Goal: Information Seeking & Learning: Check status

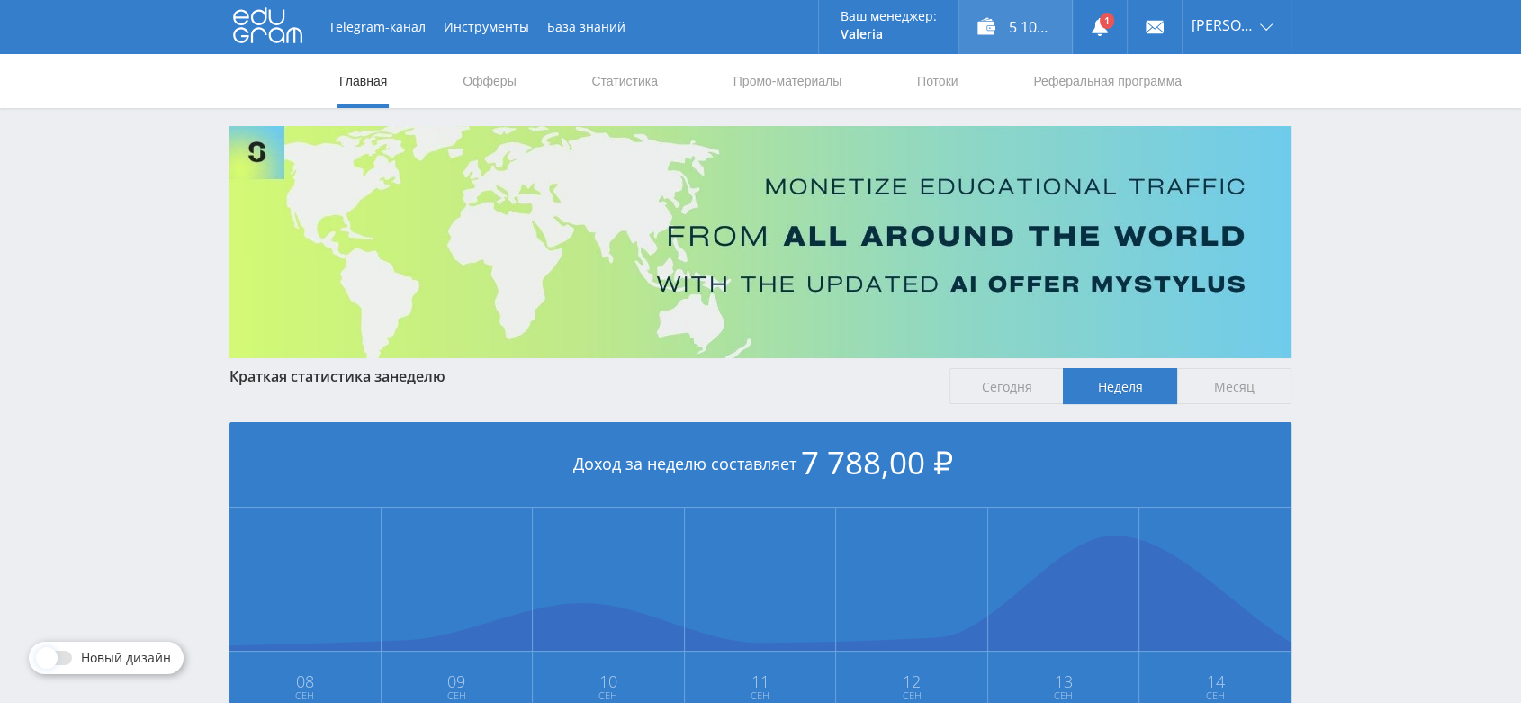
click at [1001, 36] on div "5 100,00 ₽" at bounding box center [1015, 27] width 112 height 54
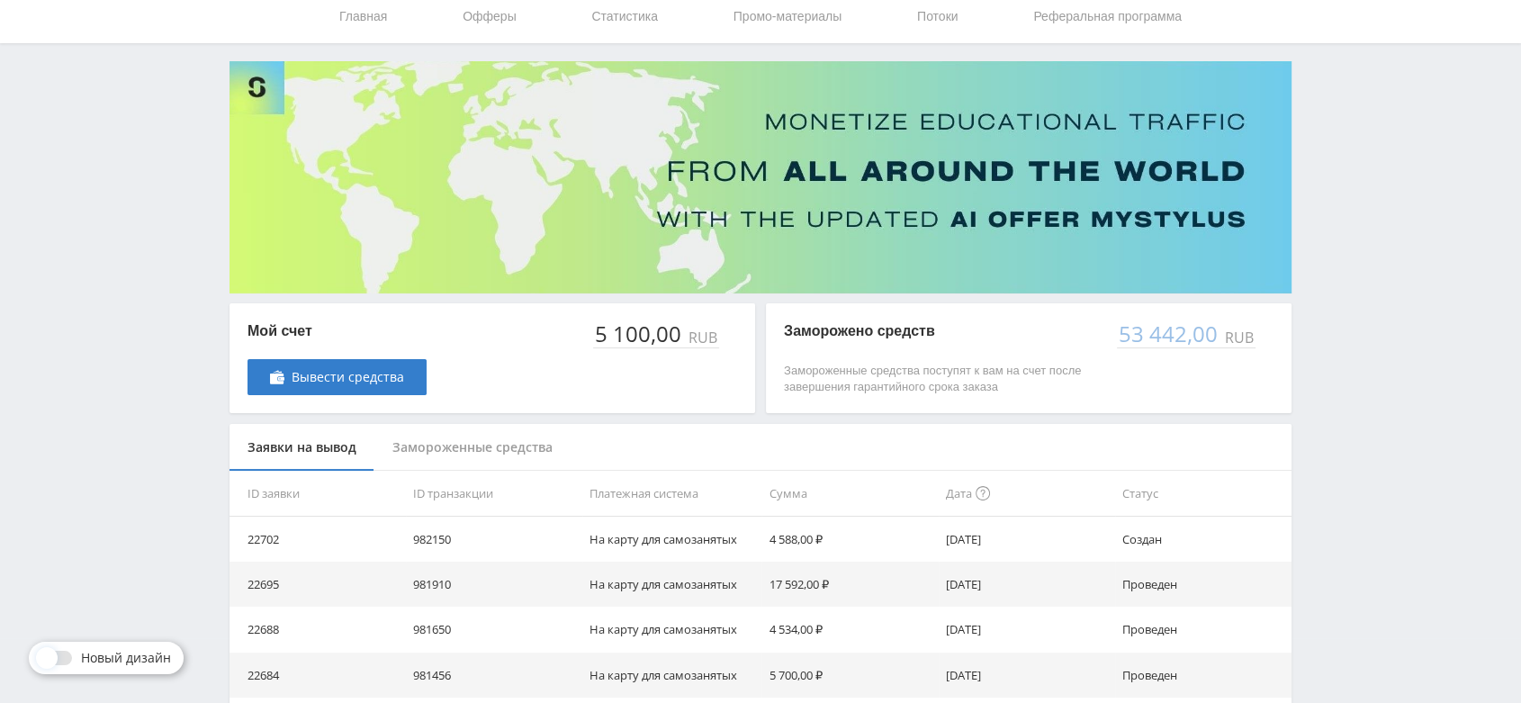
scroll to position [100, 0]
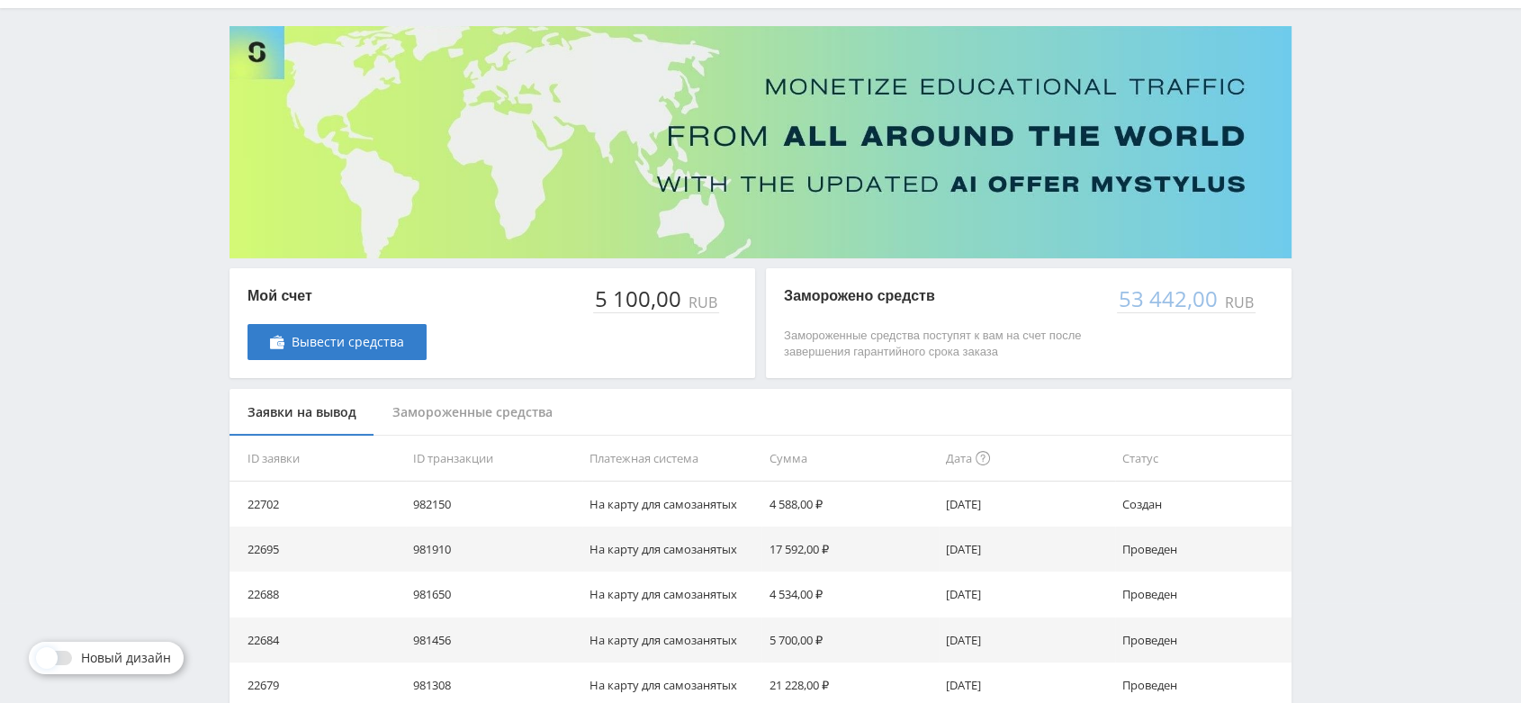
click at [509, 409] on div "Замороженные средства" at bounding box center [472, 413] width 196 height 48
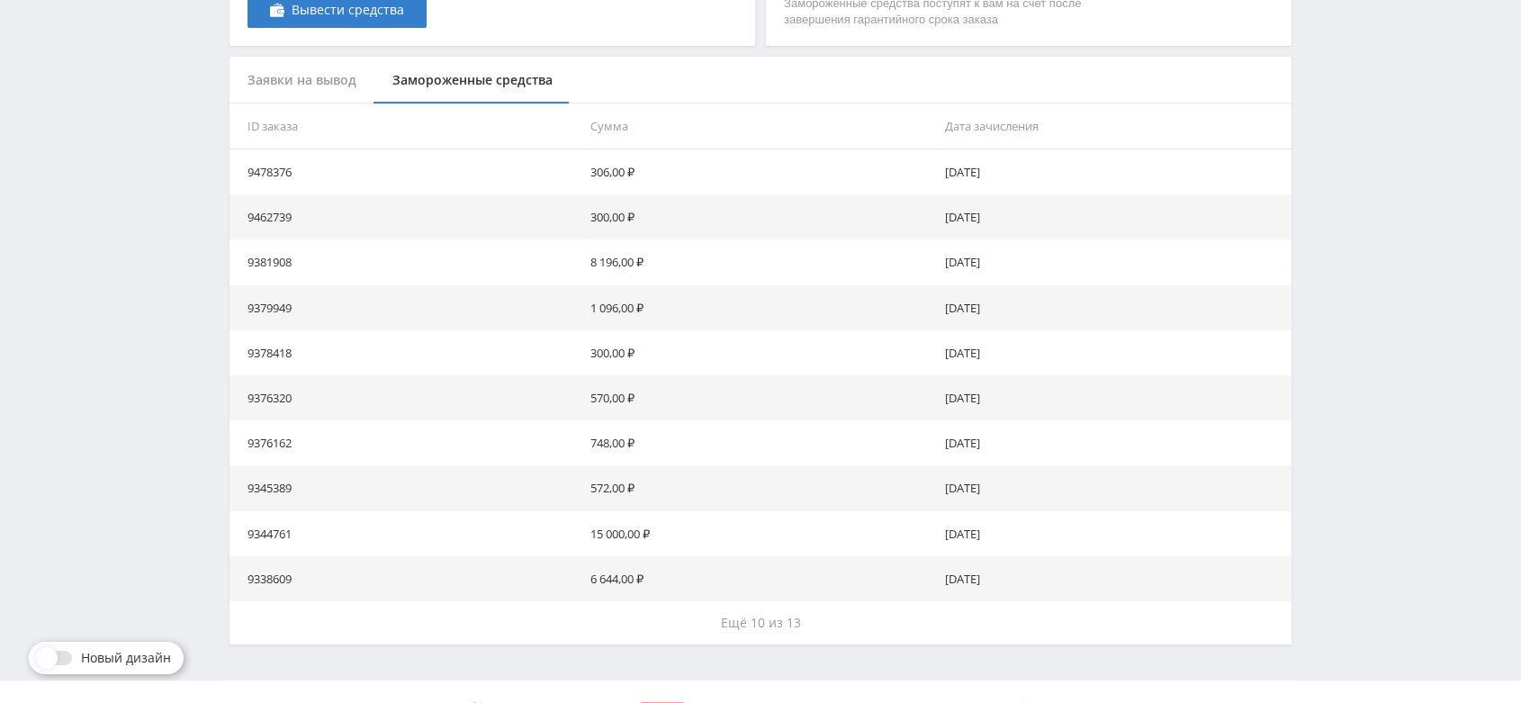
scroll to position [463, 0]
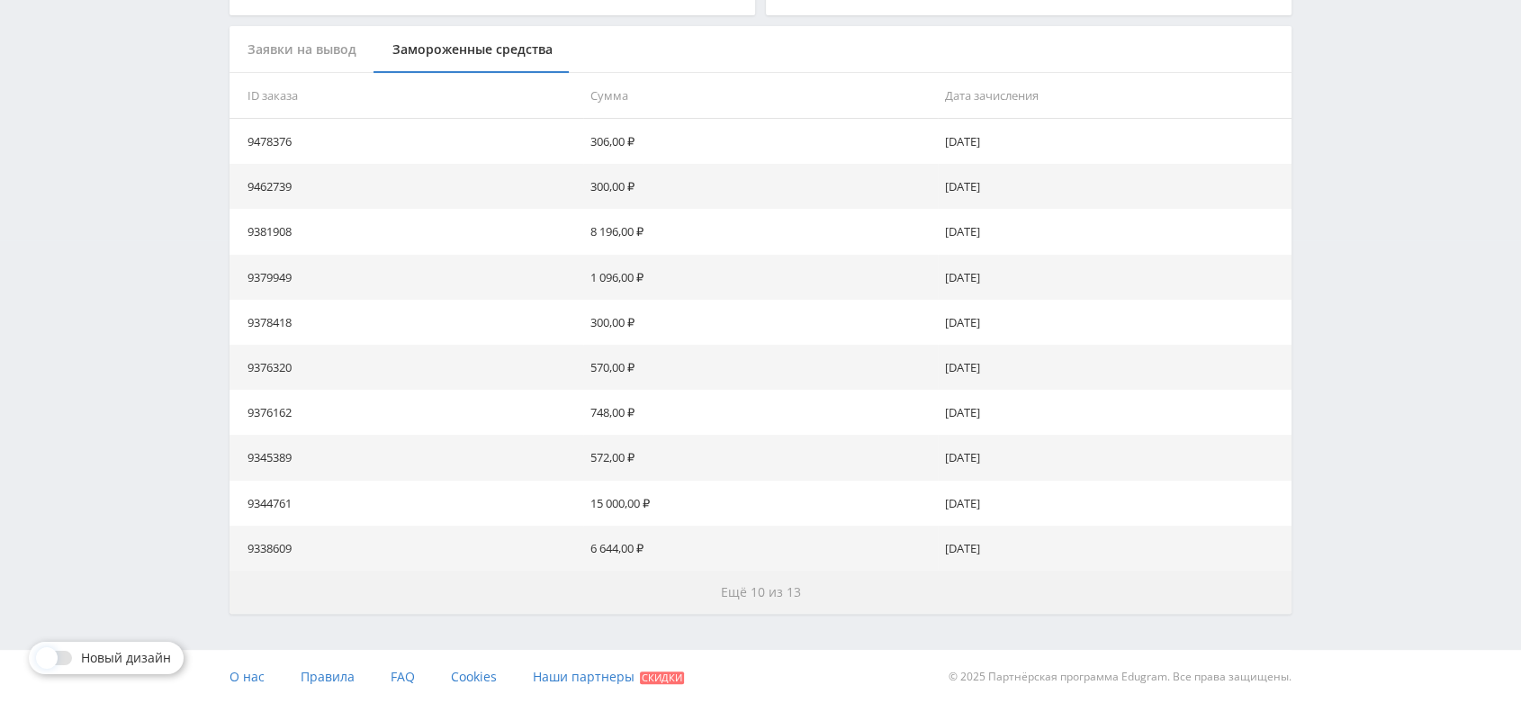
click at [759, 591] on span "Ещё 10 из 13" at bounding box center [761, 591] width 80 height 17
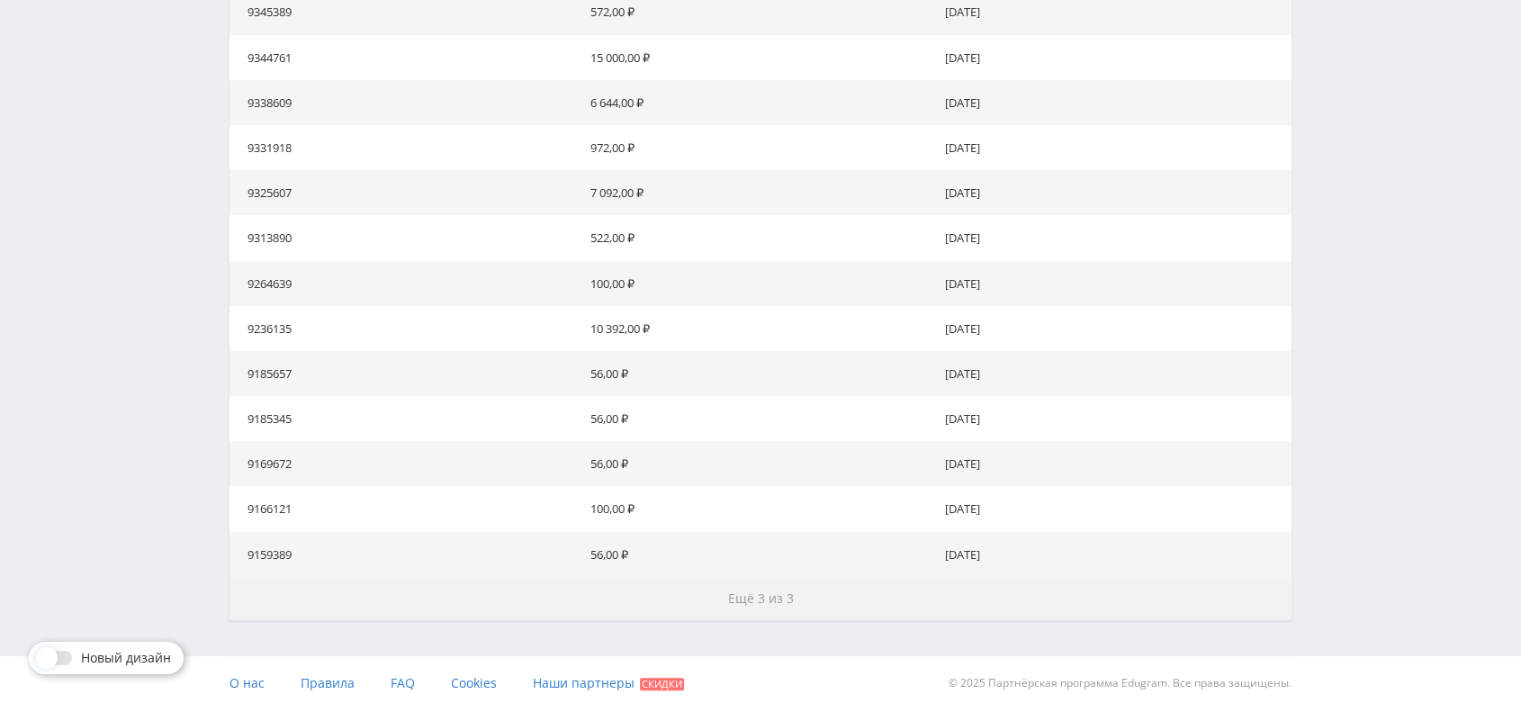
scroll to position [914, 0]
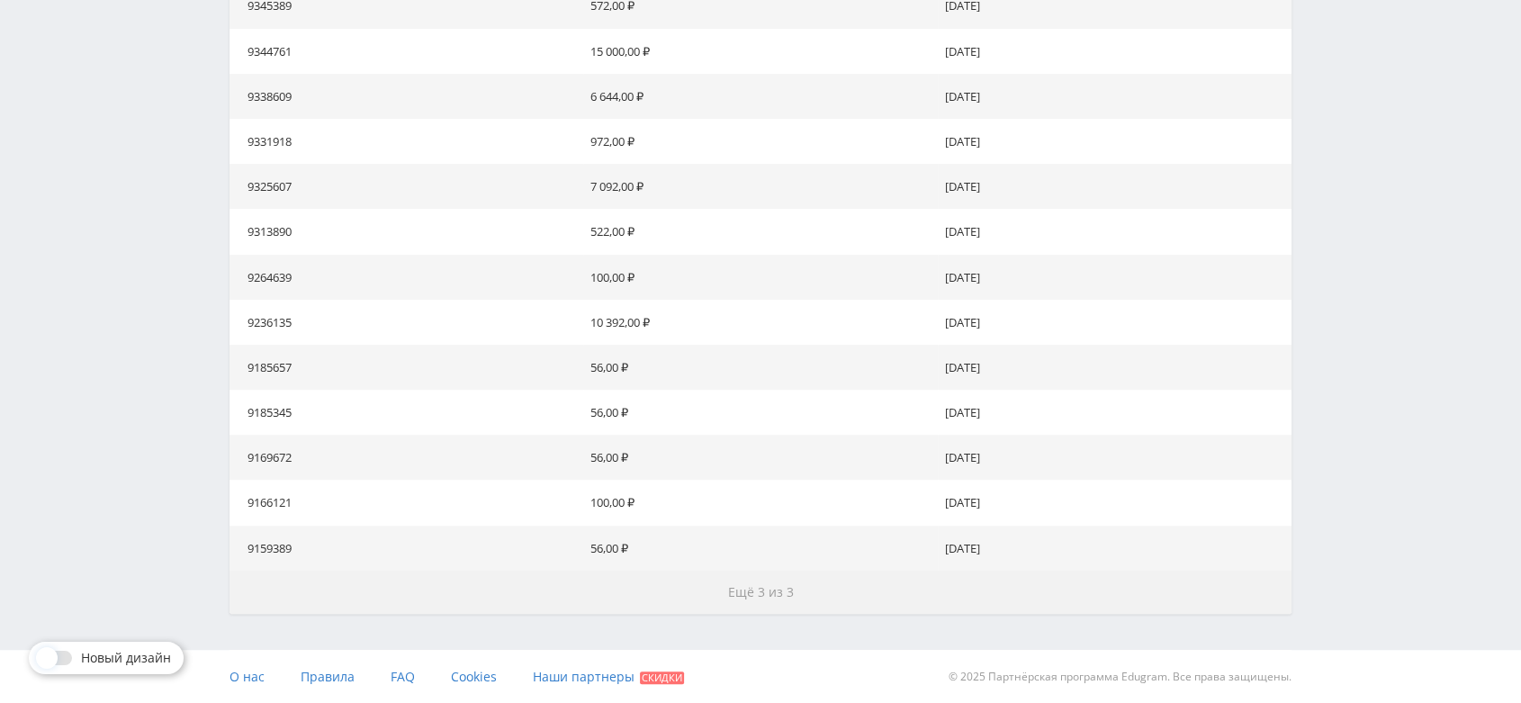
click at [760, 591] on span "Ещё 3 из 3" at bounding box center [761, 591] width 66 height 17
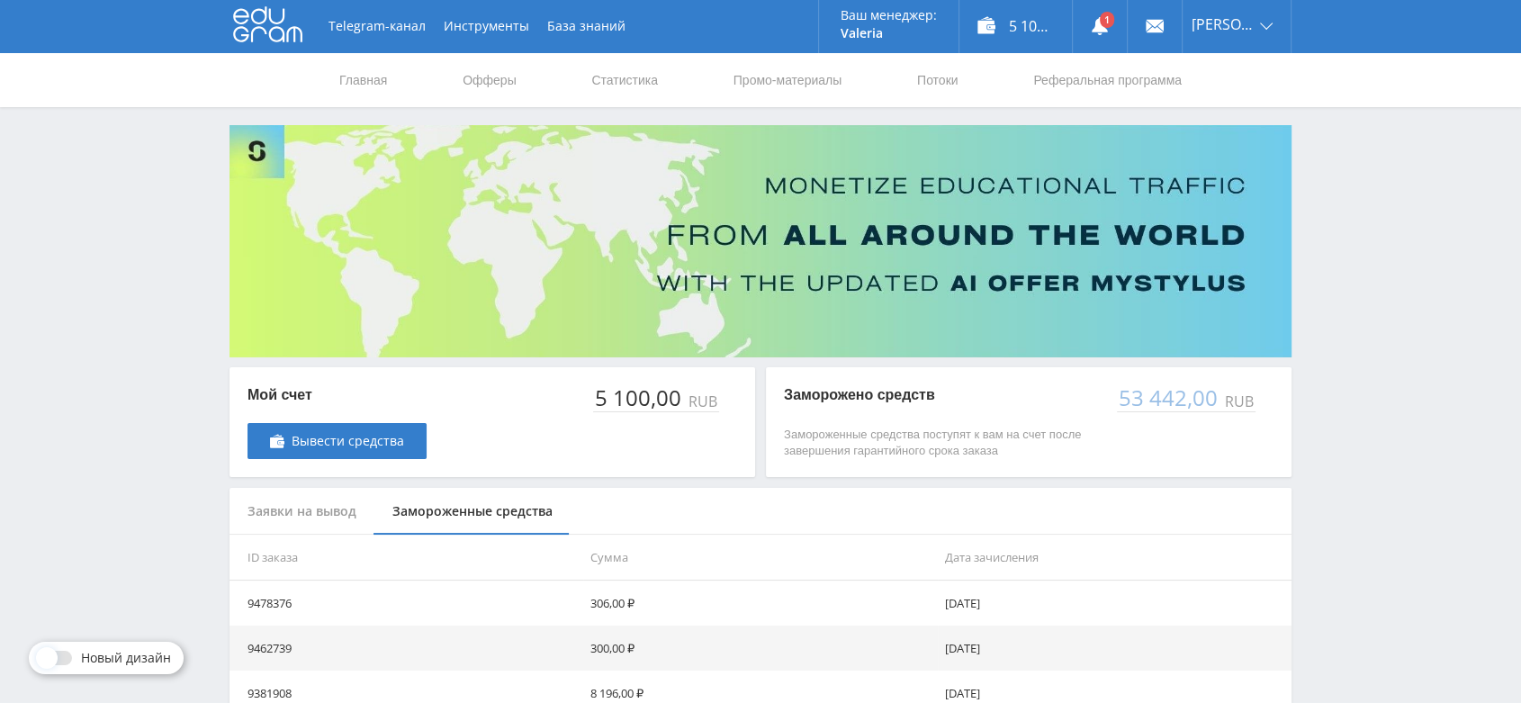
scroll to position [0, 0]
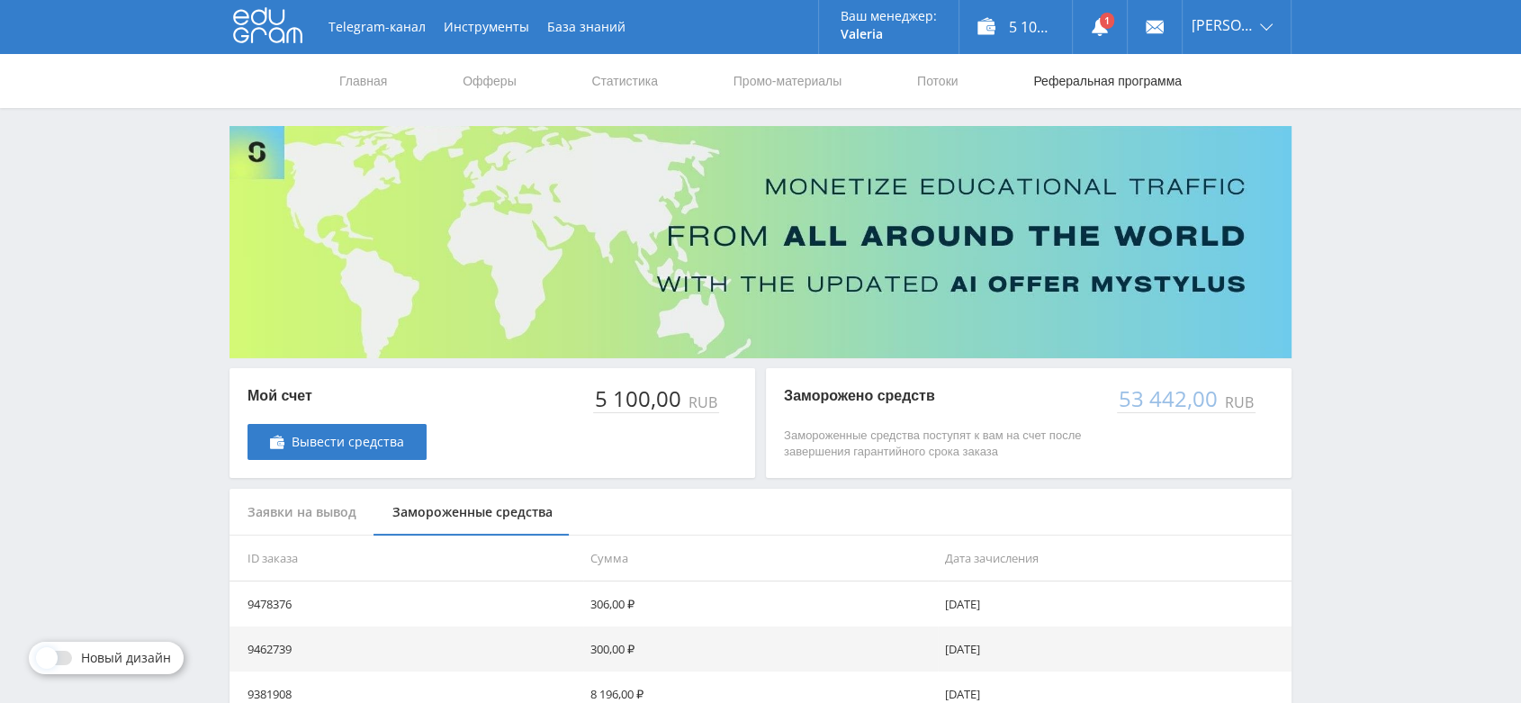
click at [1121, 80] on link "Реферальная программа" at bounding box center [1107, 81] width 152 height 54
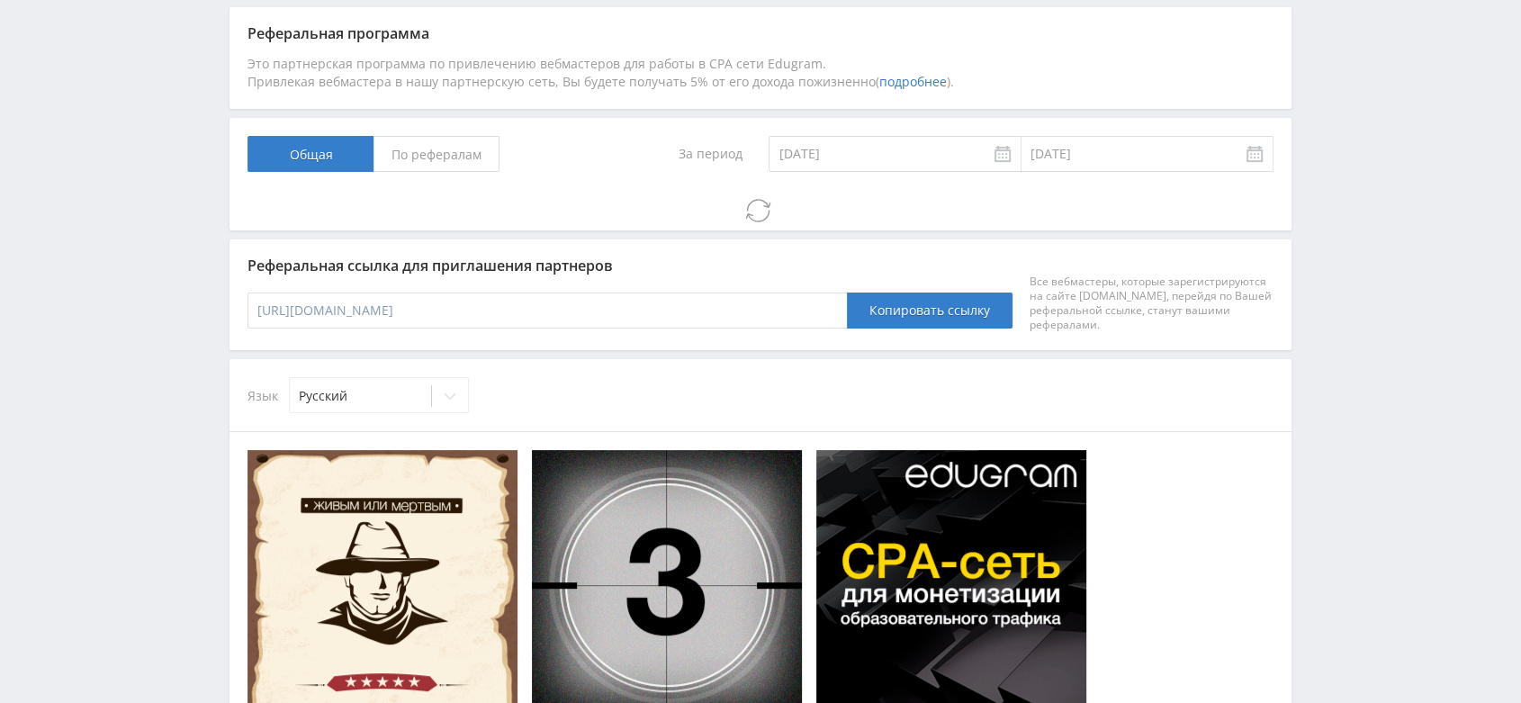
scroll to position [363, 0]
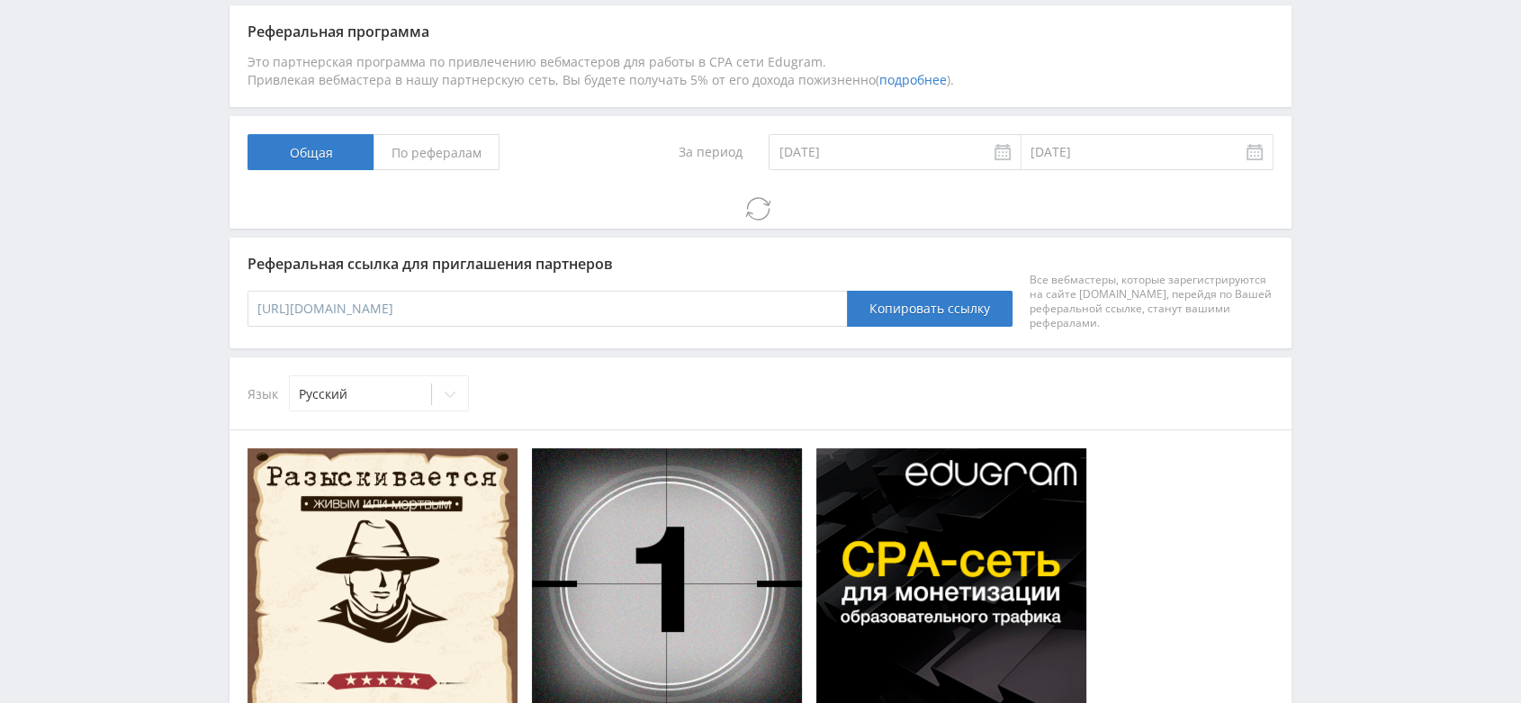
click at [429, 148] on span "По рефералам" at bounding box center [436, 152] width 126 height 36
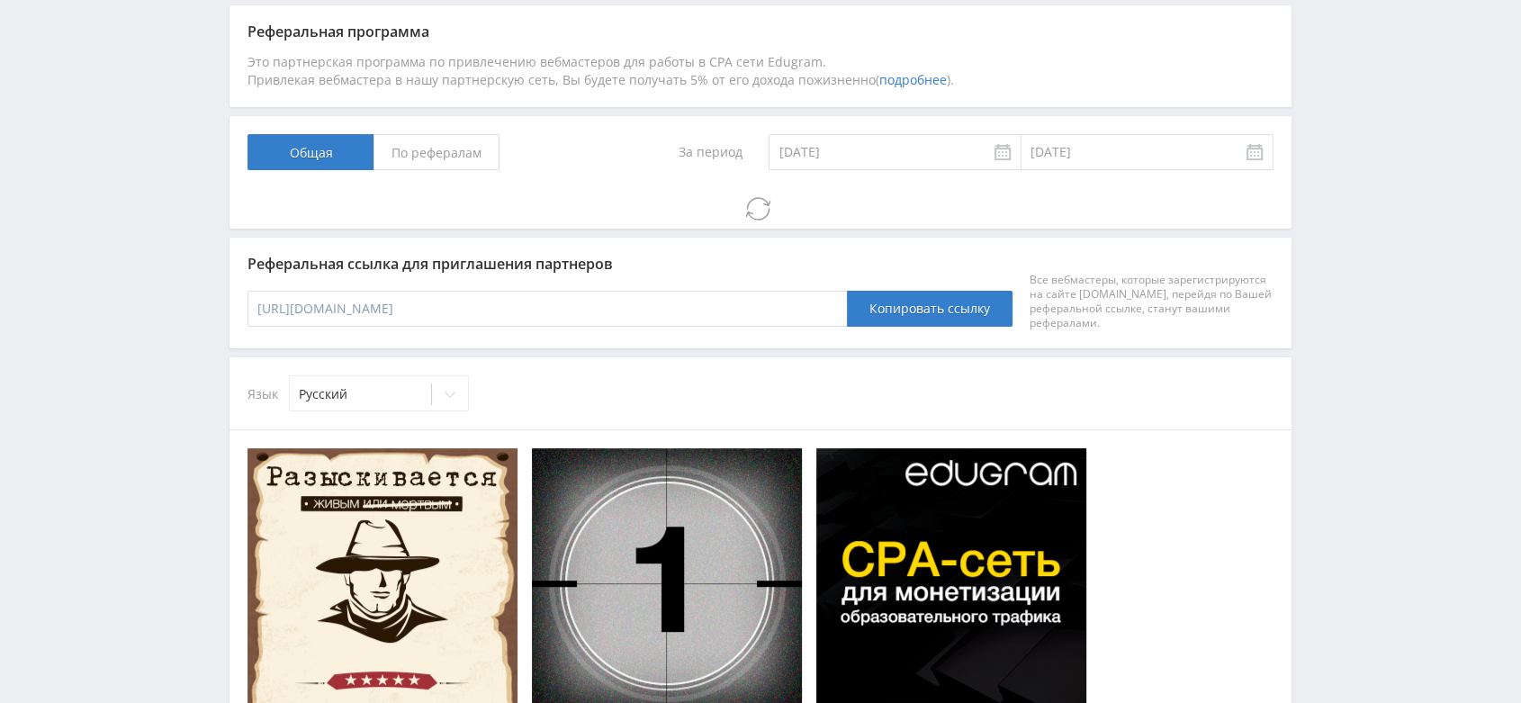
click at [0, 0] on input "По рефералам" at bounding box center [0, 0] width 0 height 0
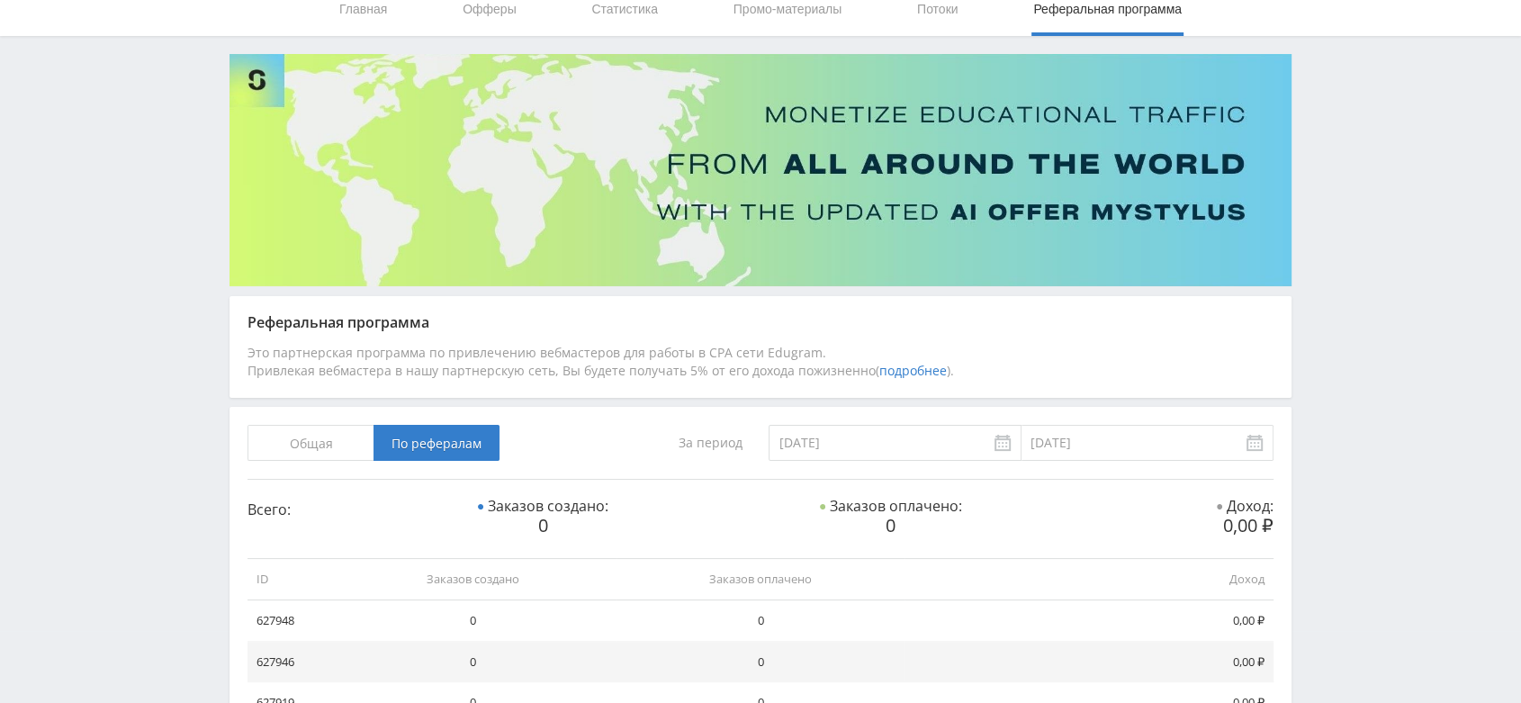
scroll to position [0, 0]
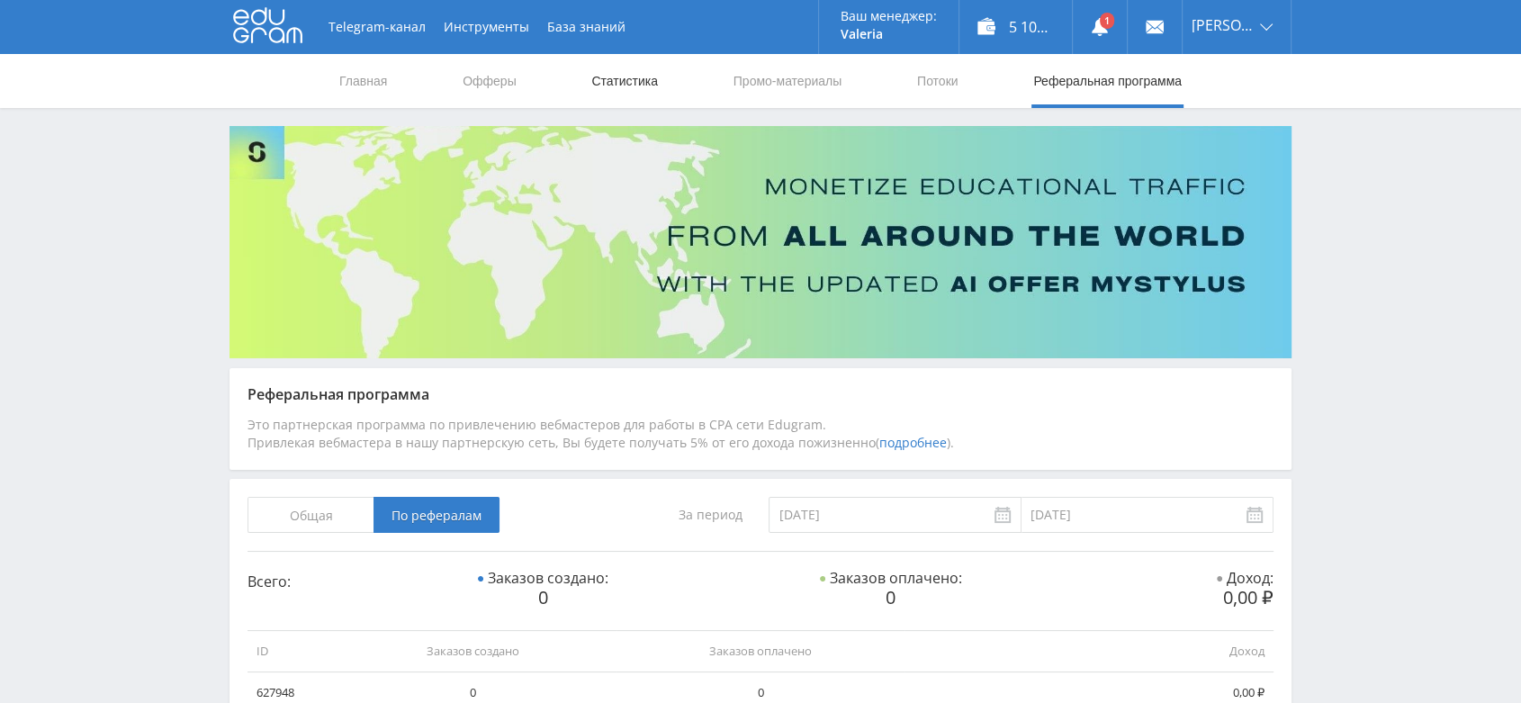
click at [621, 85] on link "Статистика" at bounding box center [624, 81] width 70 height 54
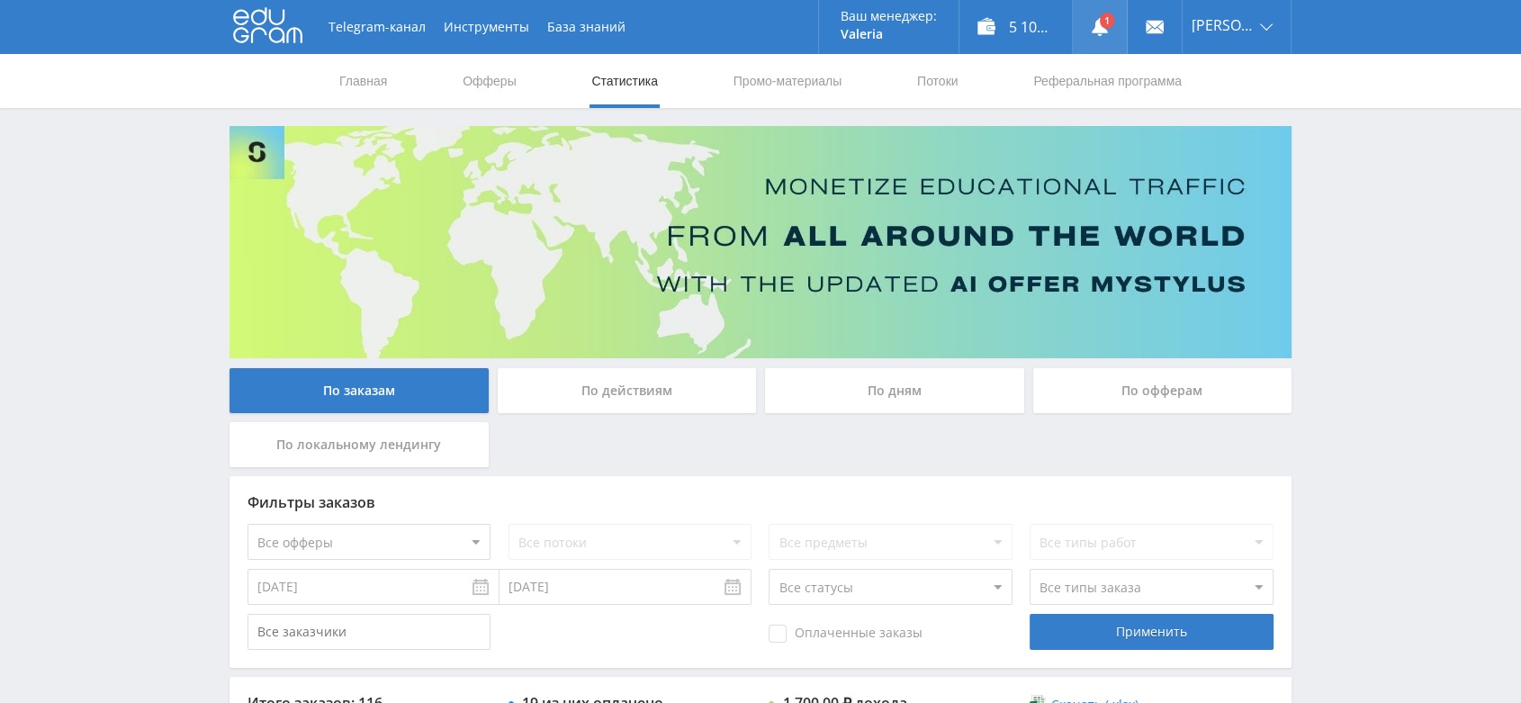
click at [1108, 32] on use at bounding box center [1100, 27] width 16 height 18
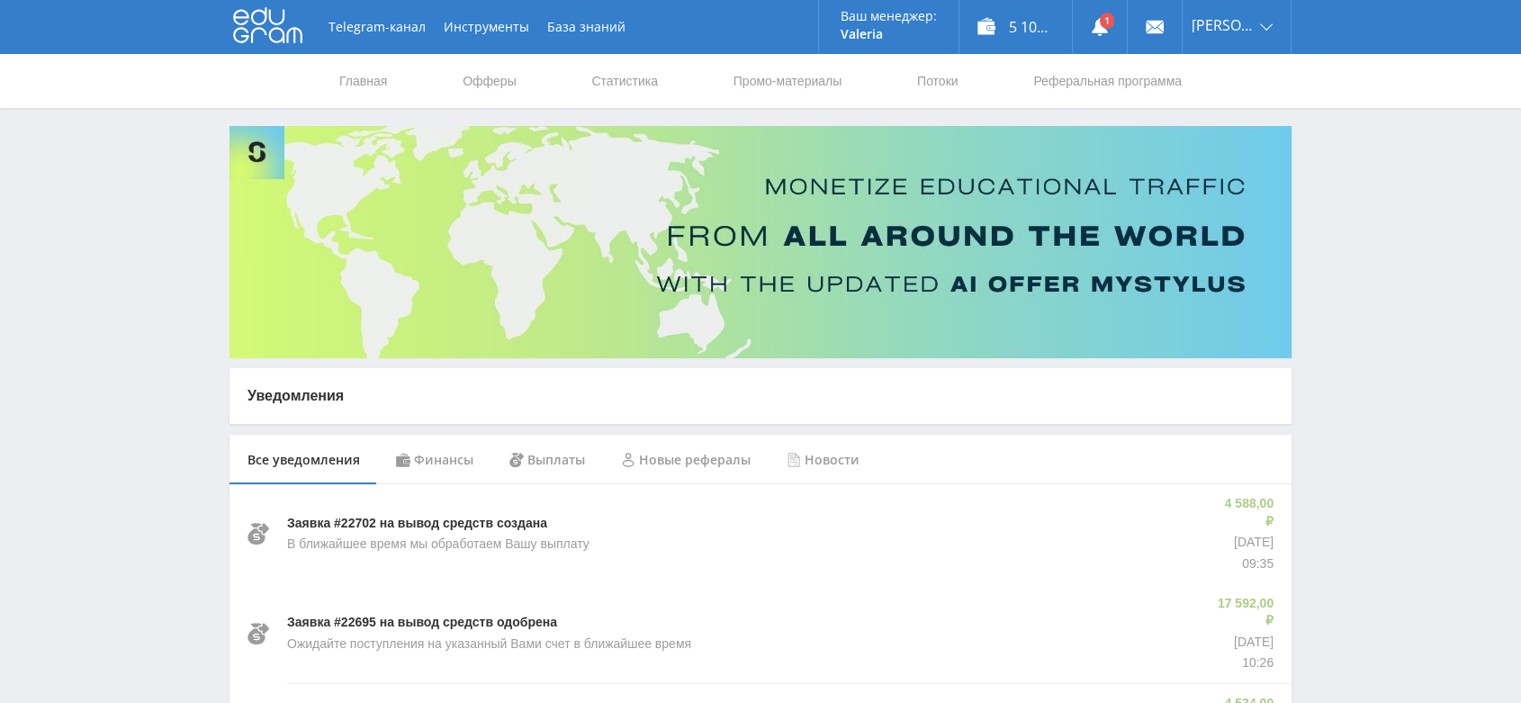
click at [266, 20] on icon at bounding box center [267, 25] width 69 height 36
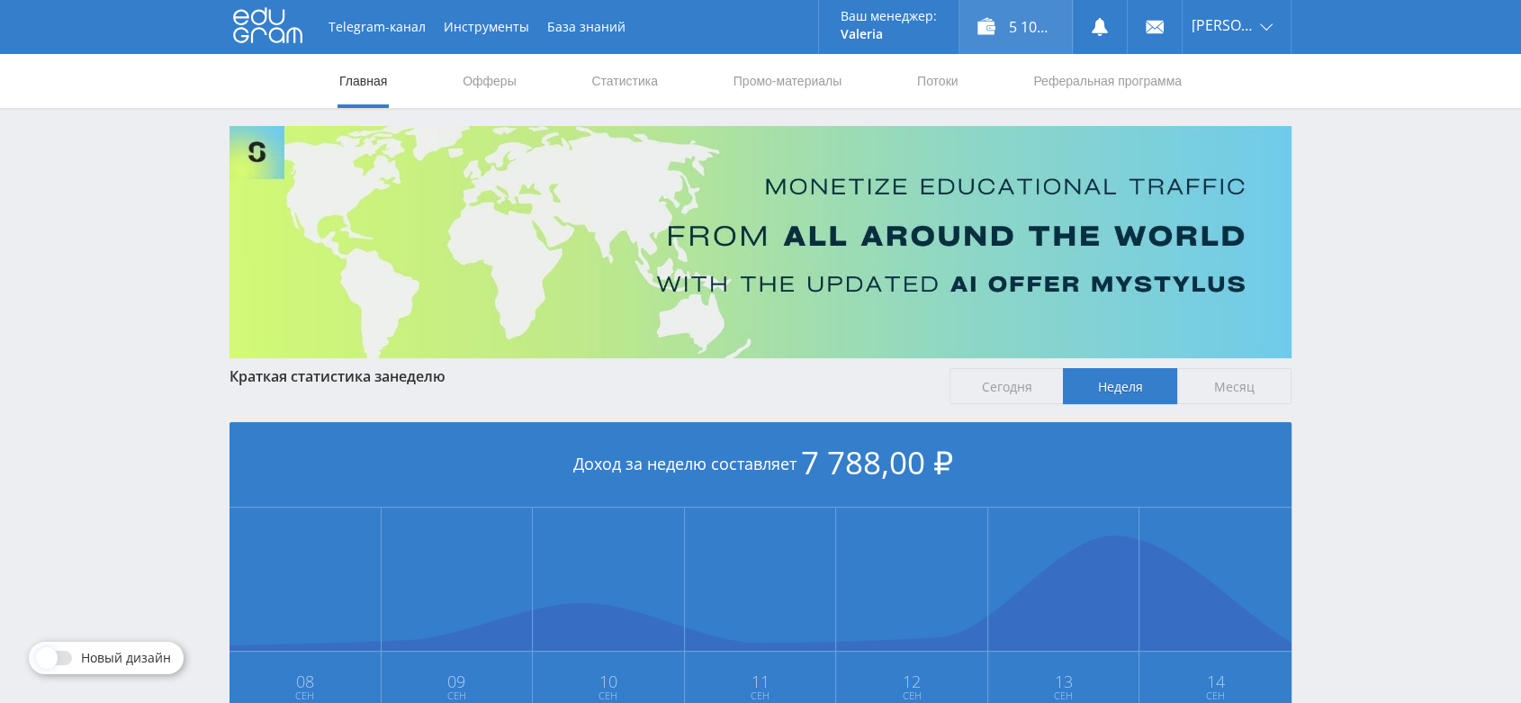
click at [1021, 30] on div "5 100,00 ₽" at bounding box center [1015, 27] width 112 height 54
